Goal: Find specific page/section: Find specific page/section

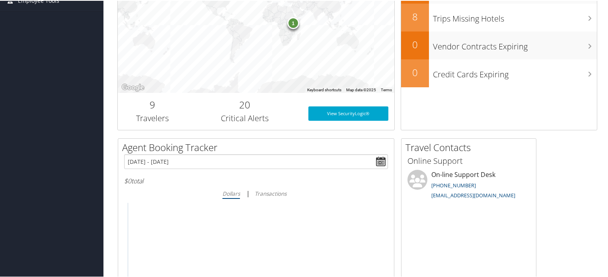
scroll to position [17, 0]
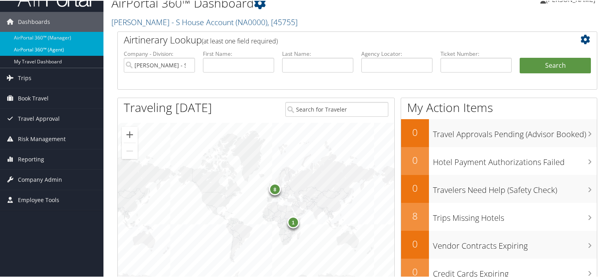
click at [45, 45] on link "AirPortal 360™ (Agent)" at bounding box center [51, 49] width 103 height 12
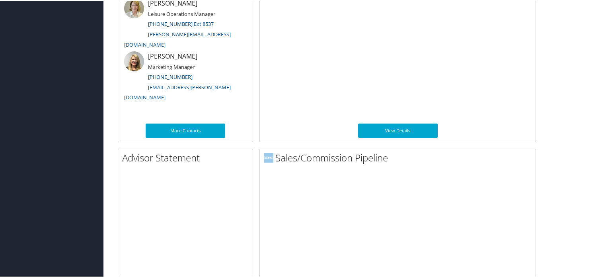
scroll to position [517, 0]
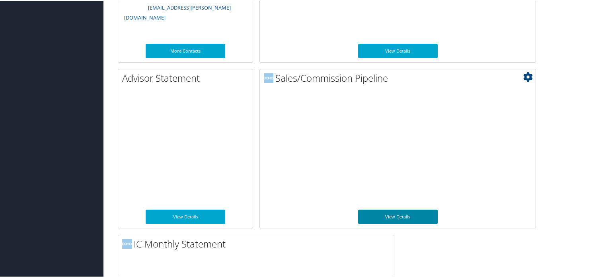
click at [395, 217] on link "View Details" at bounding box center [398, 216] width 80 height 14
